Goal: Find contact information: Find contact information

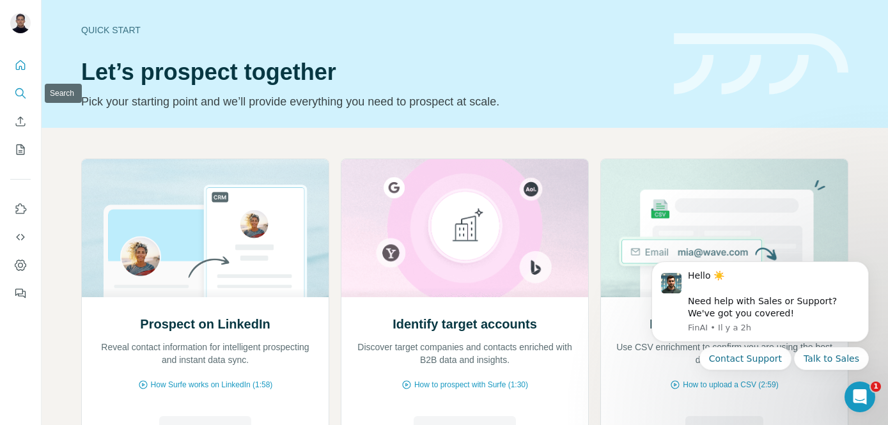
click at [27, 93] on button "Search" at bounding box center [20, 93] width 20 height 23
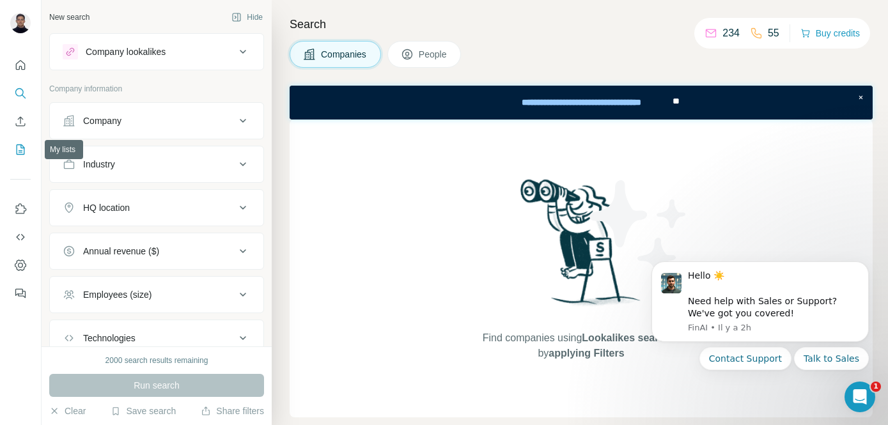
click at [15, 154] on icon "My lists" at bounding box center [20, 149] width 13 height 13
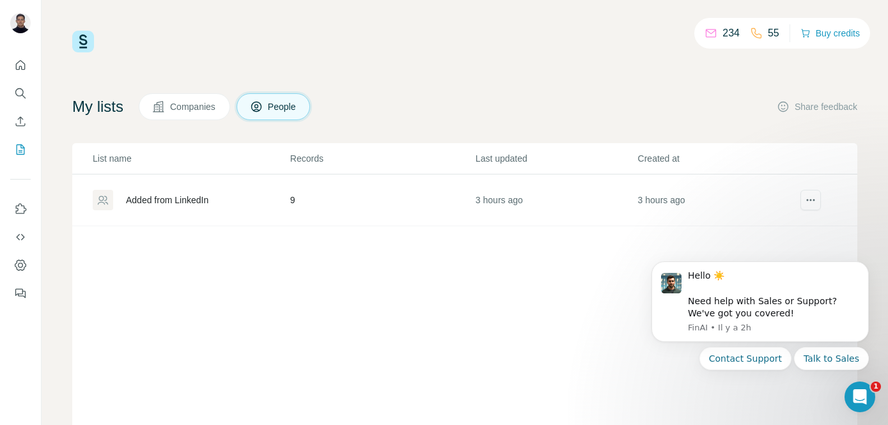
scroll to position [94, 0]
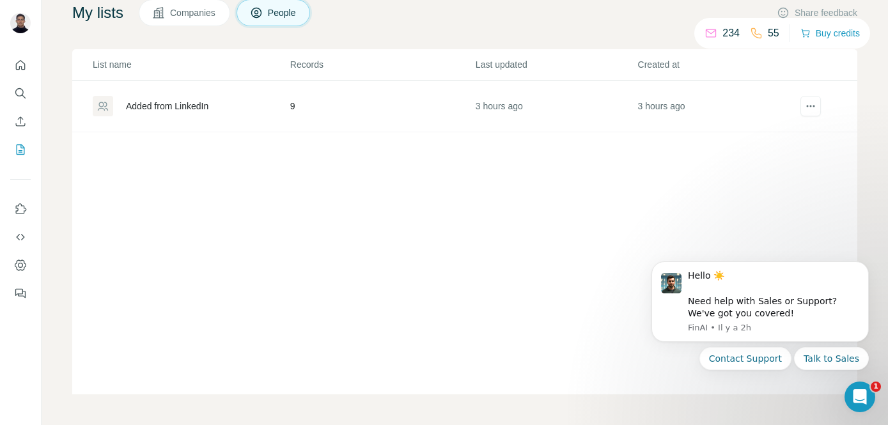
click at [277, 98] on div "Added from LinkedIn" at bounding box center [191, 106] width 196 height 20
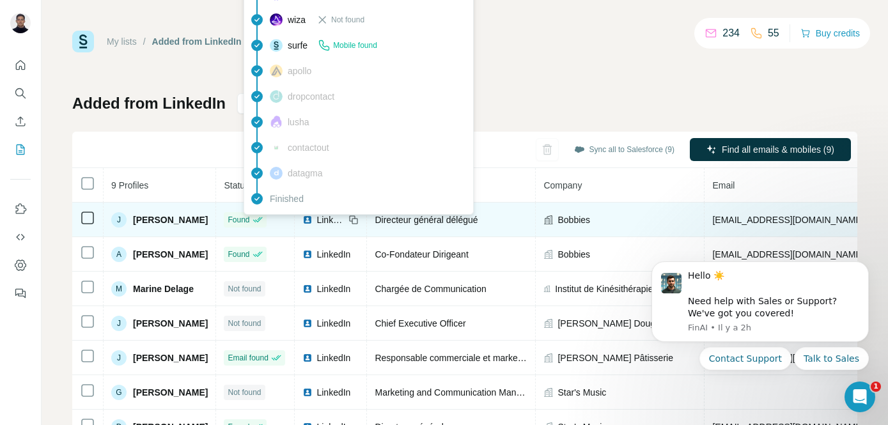
click at [262, 220] on div "Found" at bounding box center [244, 220] width 35 height 12
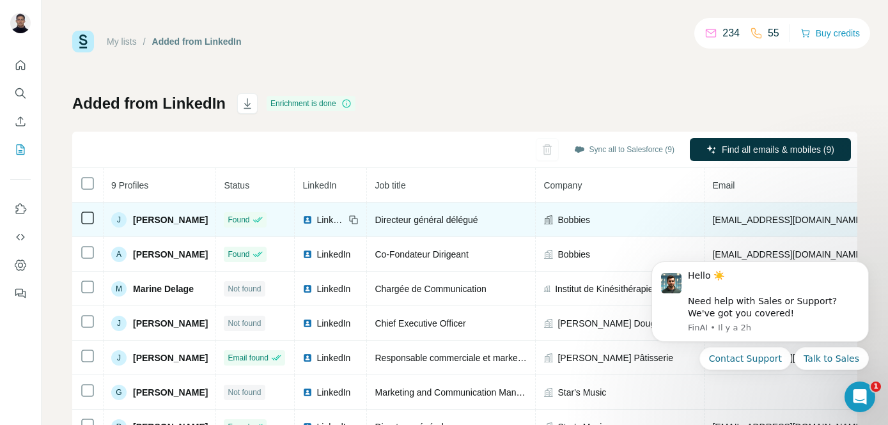
click at [186, 219] on span "[PERSON_NAME]" at bounding box center [170, 219] width 75 height 13
click at [466, 221] on span "Directeur général délégué" at bounding box center [425, 220] width 103 height 10
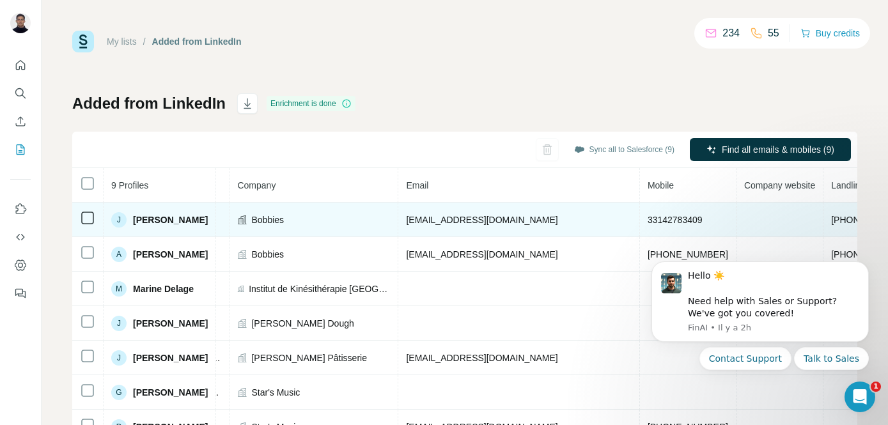
click at [535, 219] on td "[EMAIL_ADDRESS][DOMAIN_NAME]" at bounding box center [518, 220] width 241 height 35
